Goal: Information Seeking & Learning: Find specific page/section

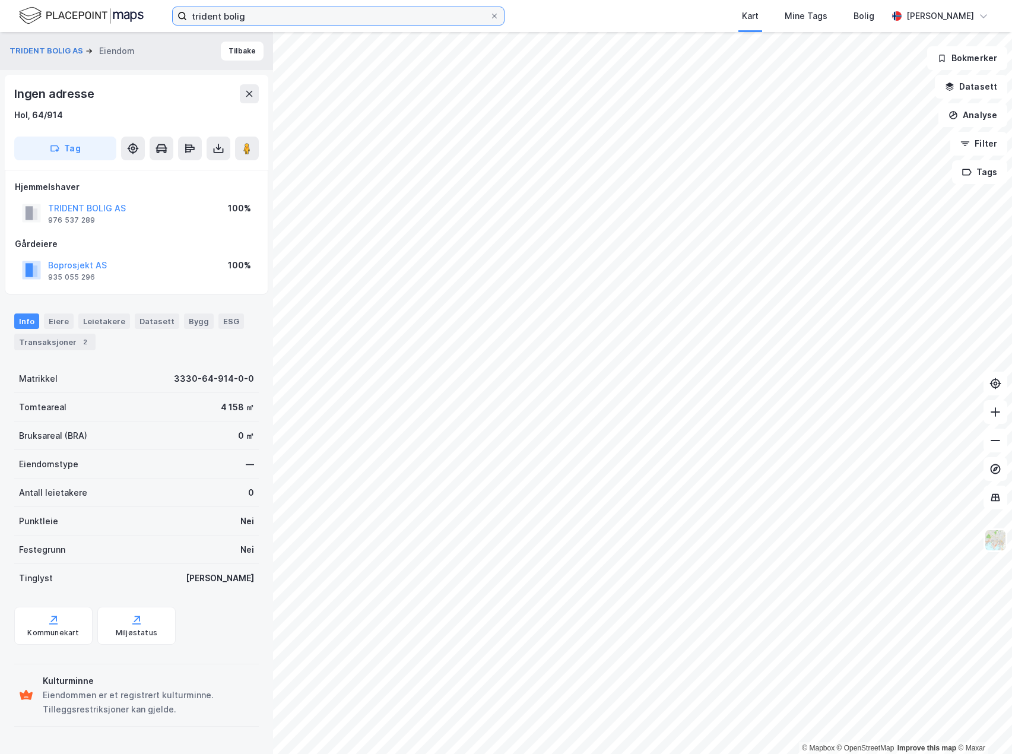
drag, startPoint x: 259, startPoint y: 19, endPoint x: -46, endPoint y: -26, distance: 308.9
click at [0, 0] on html "trident bolig Kart Mine Tags Bolig Philip Åman © Mapbox © OpenStreetMap Improve…" at bounding box center [506, 377] width 1012 height 754
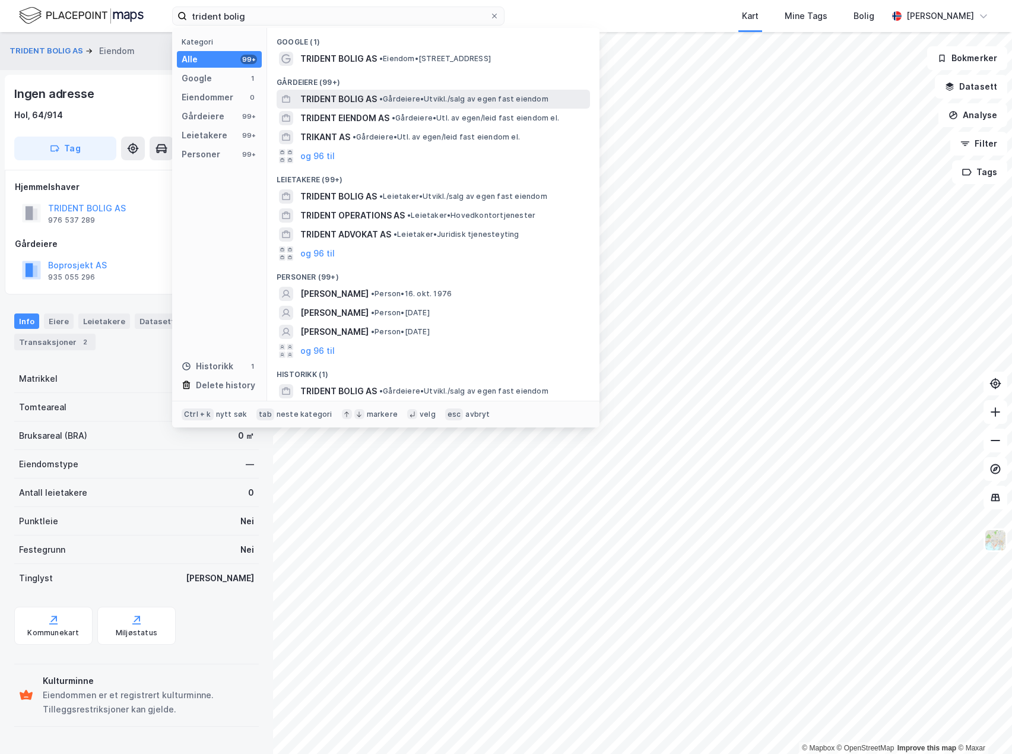
click at [363, 96] on span "TRIDENT [PERSON_NAME] AS" at bounding box center [338, 99] width 77 height 14
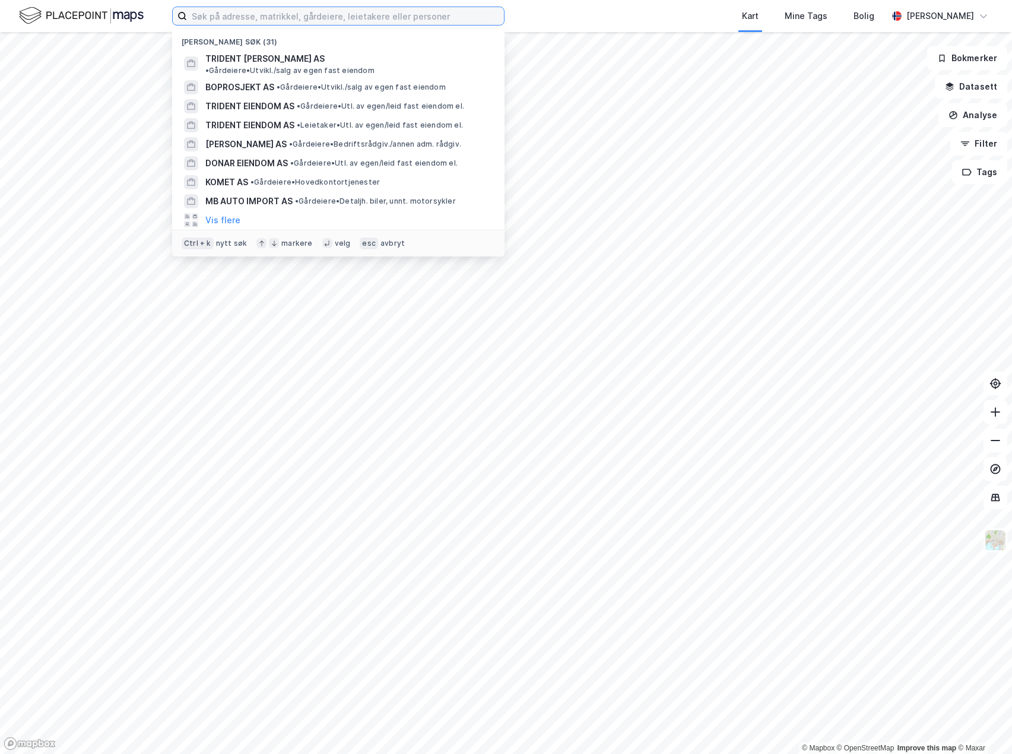
click at [278, 21] on input at bounding box center [345, 16] width 317 height 18
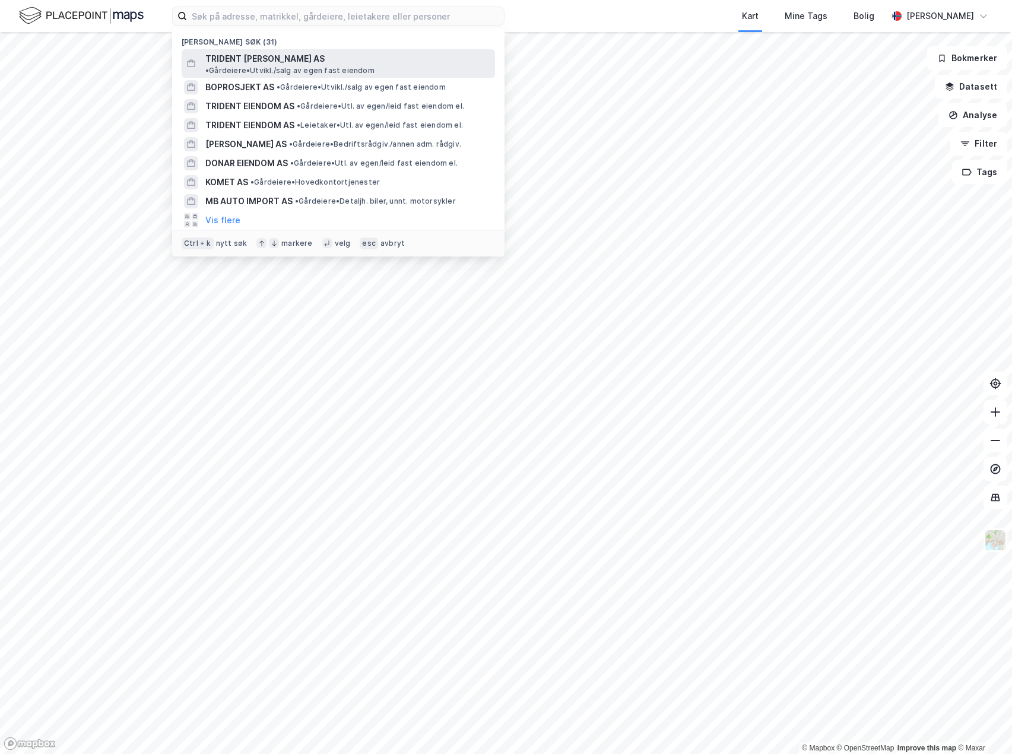
click at [258, 65] on span "TRIDENT [PERSON_NAME] AS" at bounding box center [264, 59] width 119 height 14
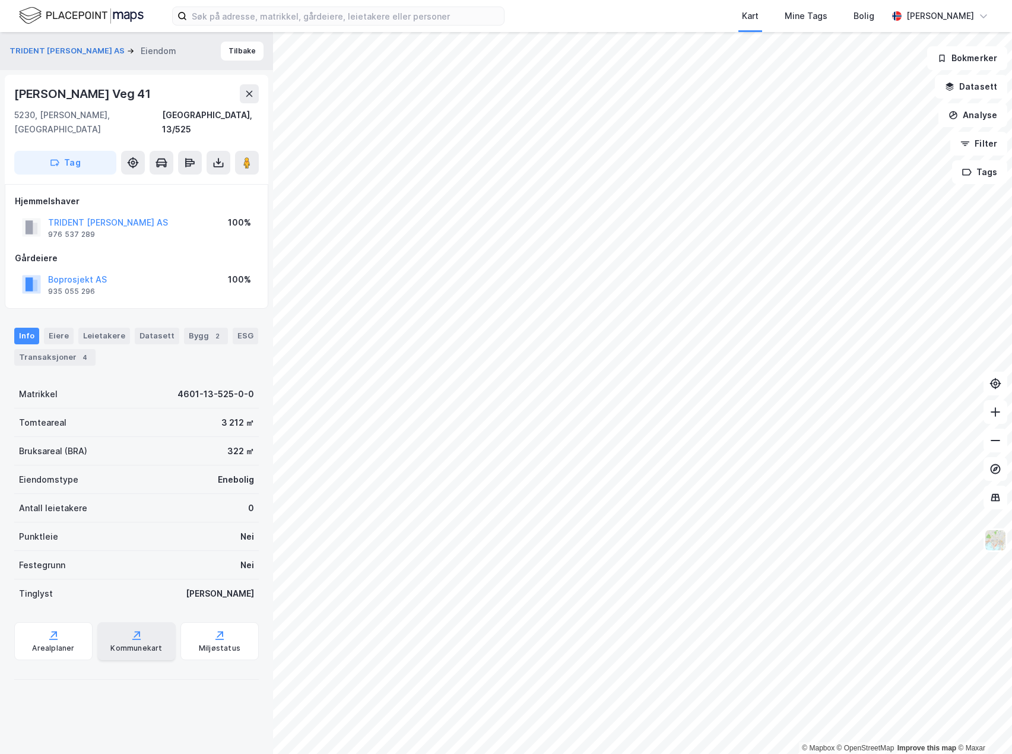
click at [128, 643] on div "Kommunekart" at bounding box center [136, 647] width 52 height 9
